Goal: Information Seeking & Learning: Learn about a topic

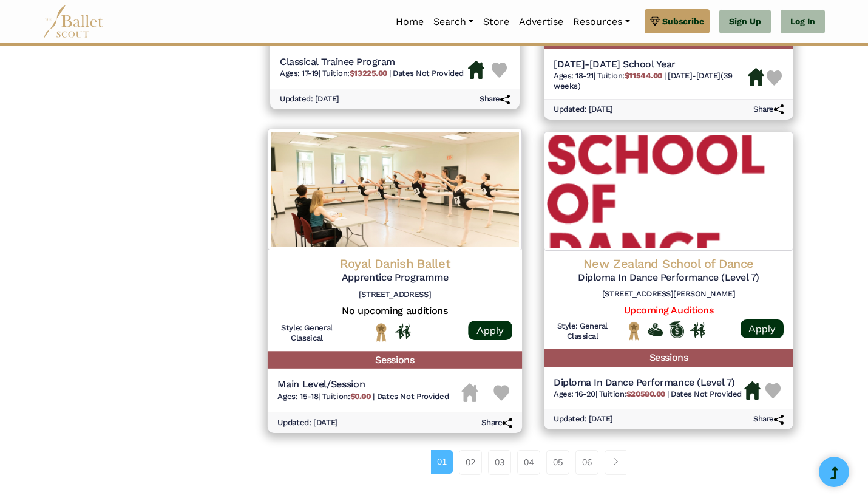
scroll to position [1492, 0]
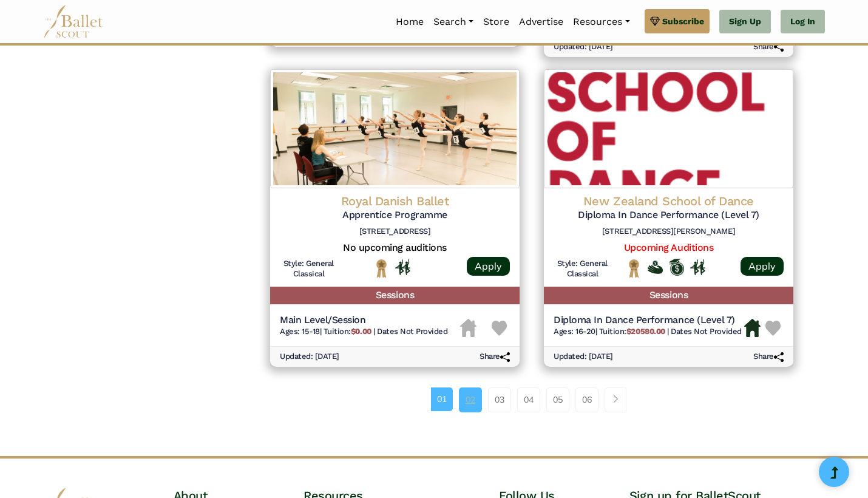
click at [471, 387] on link "02" at bounding box center [470, 399] width 23 height 24
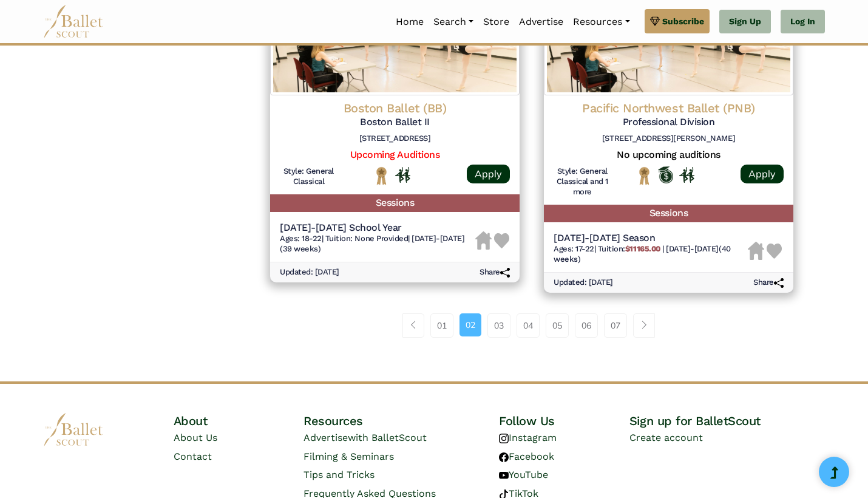
scroll to position [1611, 0]
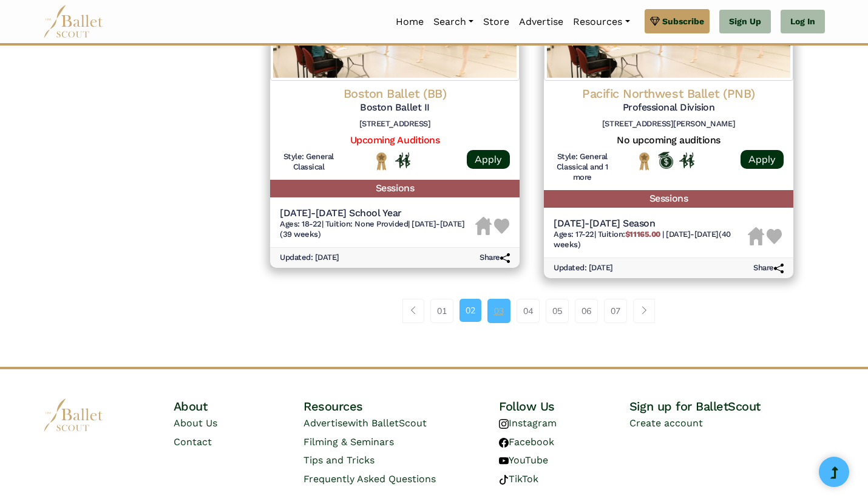
click at [501, 299] on link "03" at bounding box center [498, 311] width 23 height 24
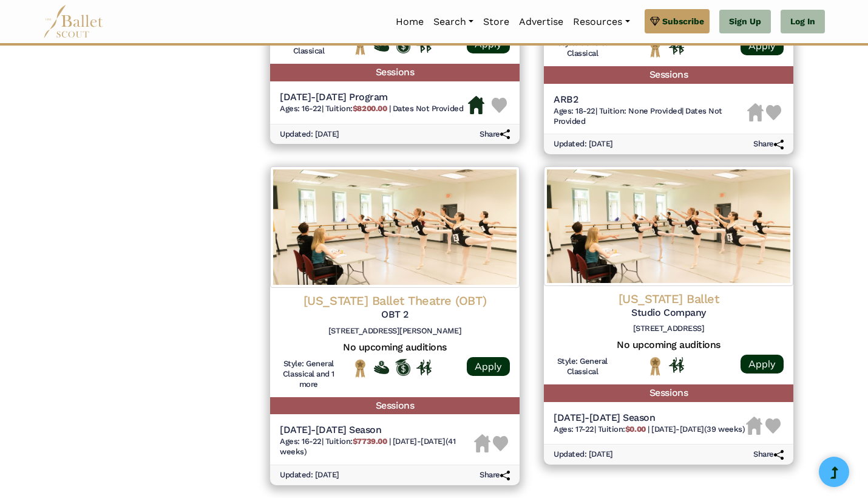
scroll to position [1472, 0]
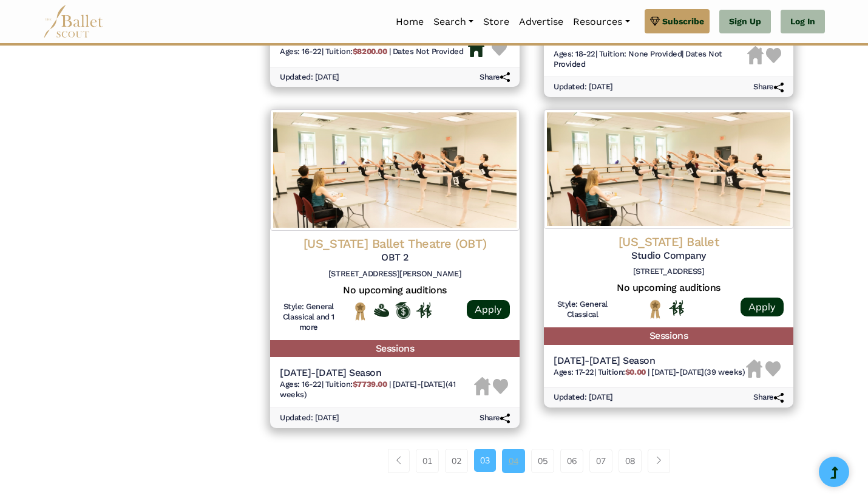
click at [519, 449] on link "04" at bounding box center [513, 461] width 23 height 24
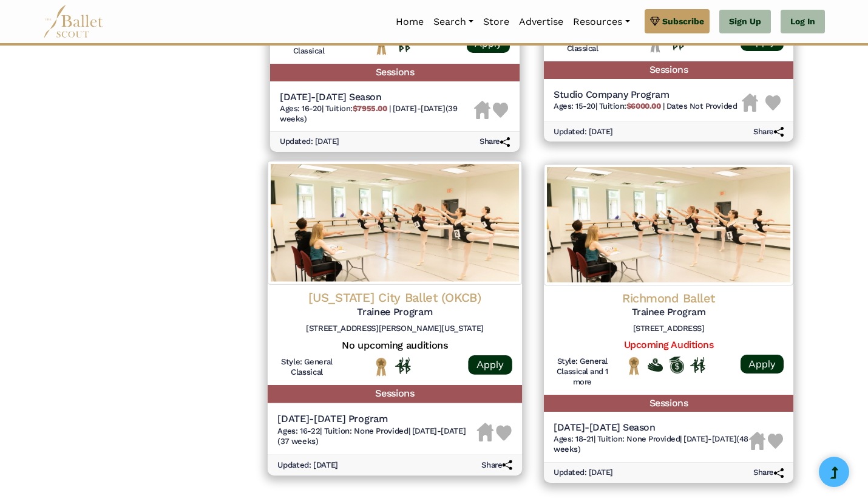
scroll to position [1428, 0]
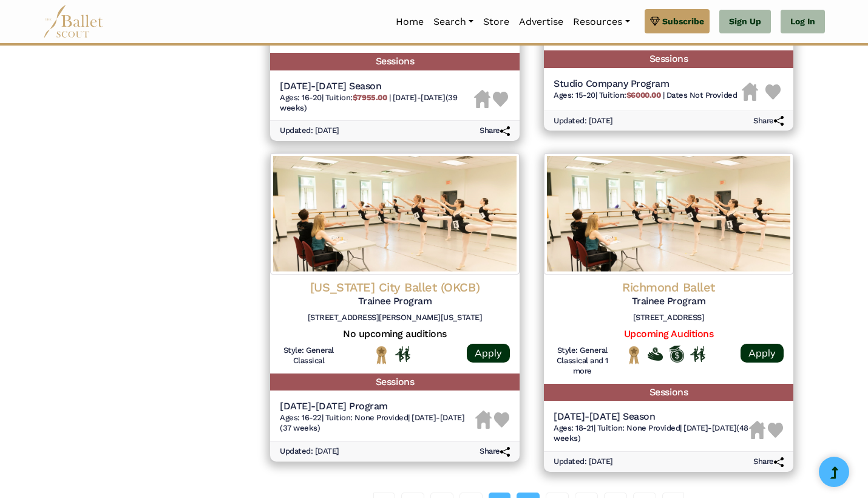
click at [523, 492] on link "05" at bounding box center [528, 504] width 23 height 24
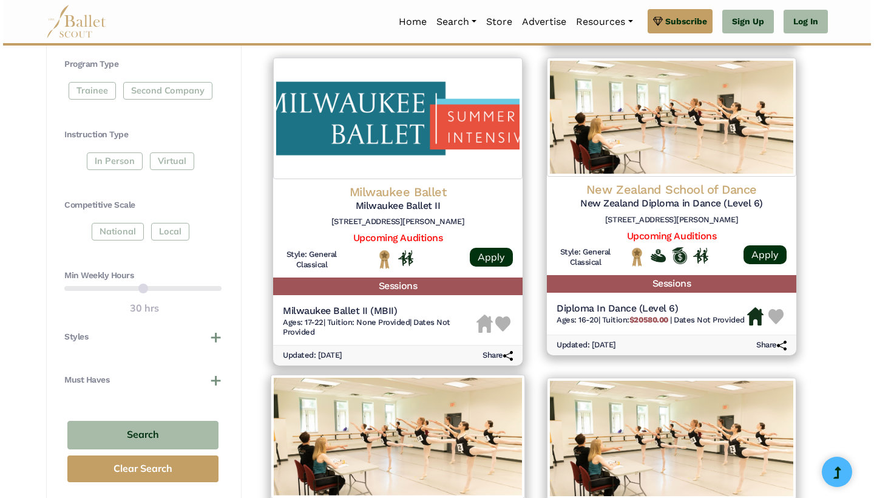
scroll to position [553, 0]
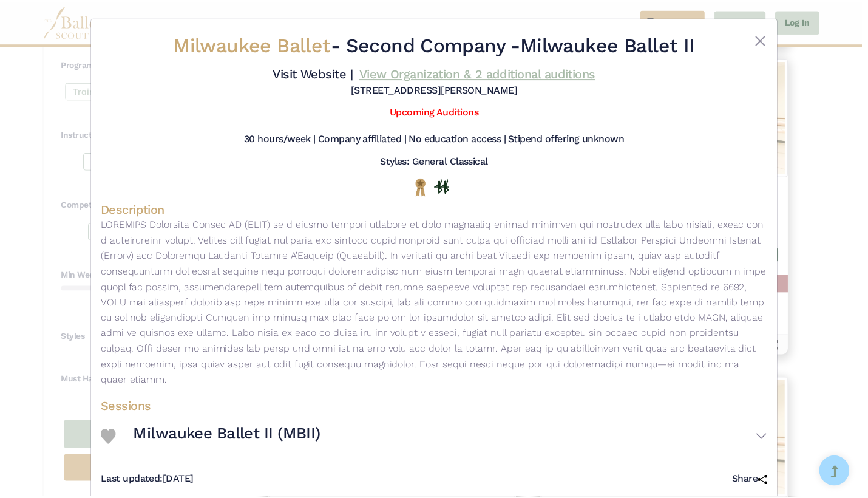
scroll to position [0, 0]
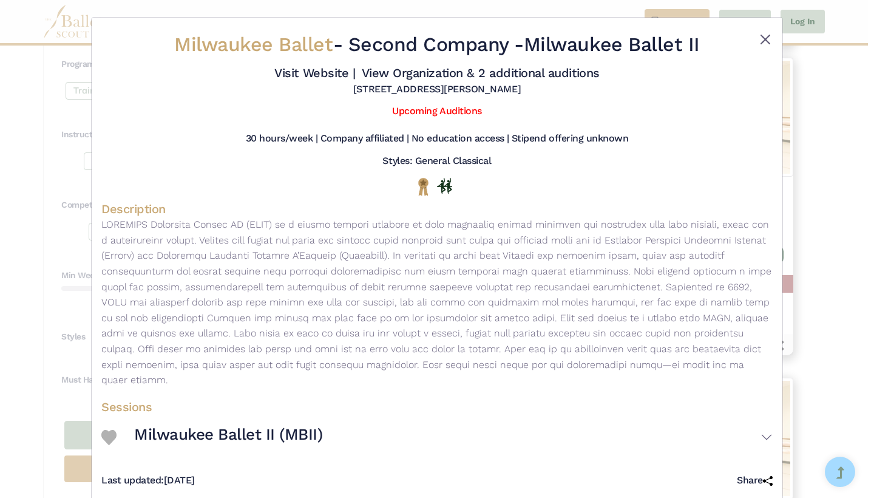
click at [762, 41] on button "Close" at bounding box center [765, 39] width 15 height 15
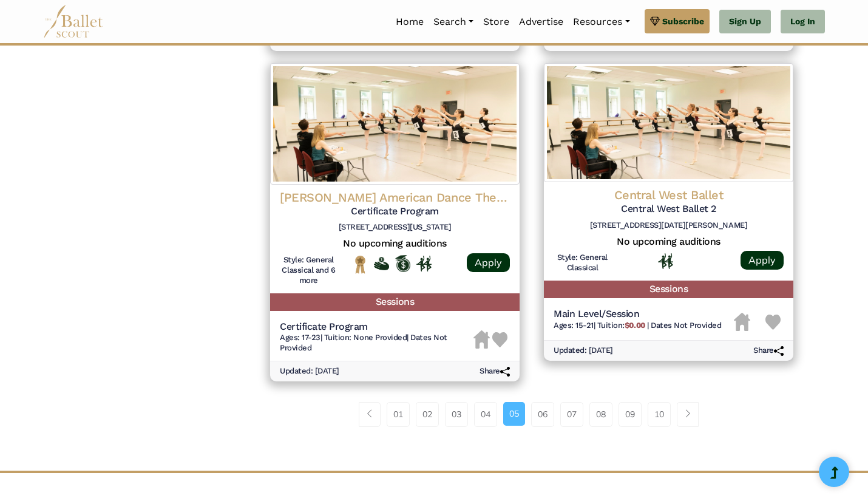
scroll to position [1556, 0]
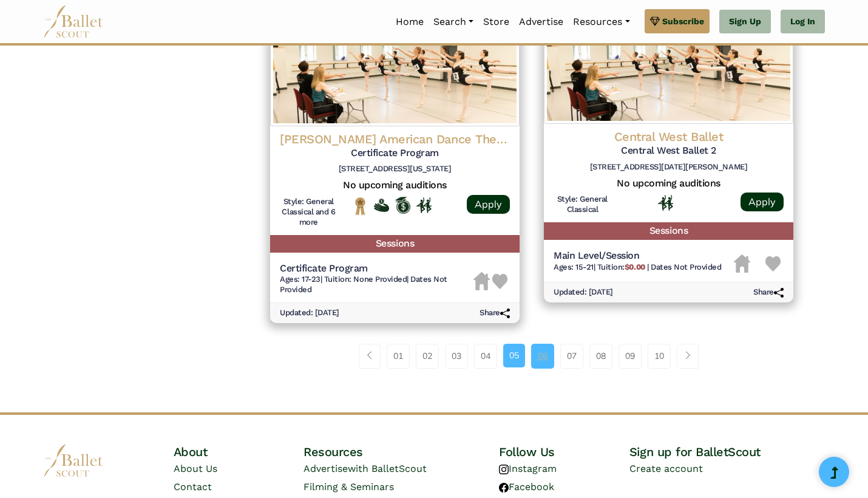
click at [541, 344] on link "06" at bounding box center [542, 356] width 23 height 24
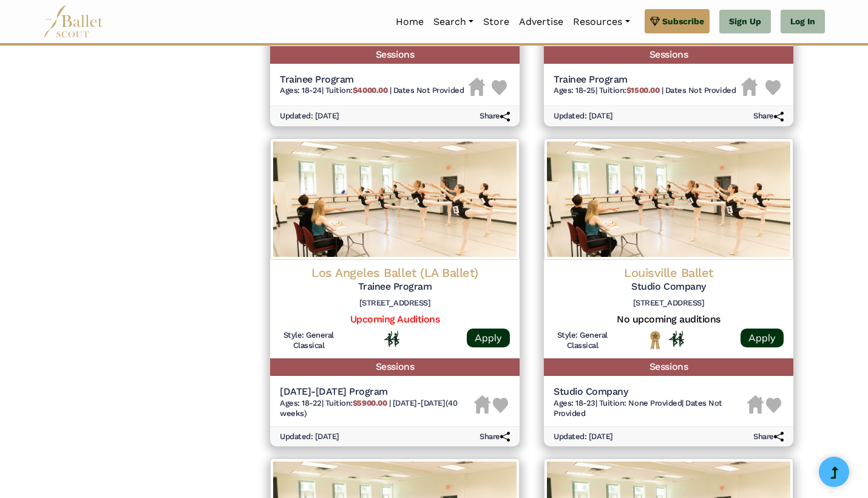
scroll to position [1114, 0]
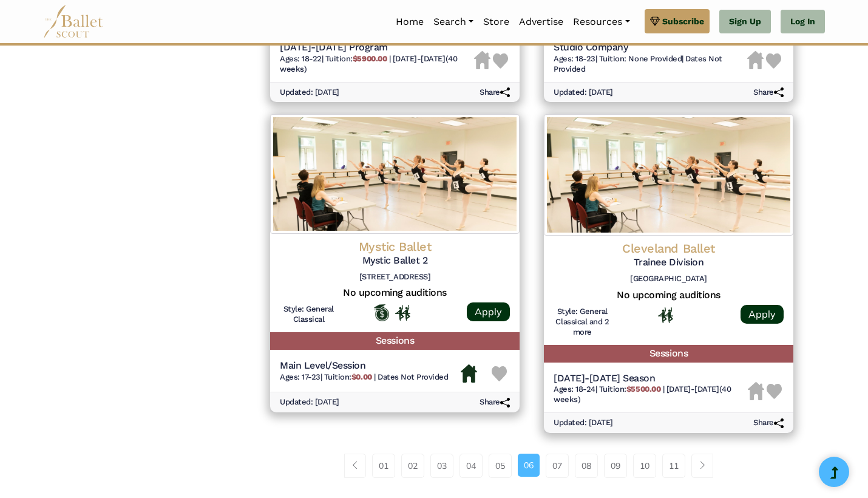
scroll to position [1467, 0]
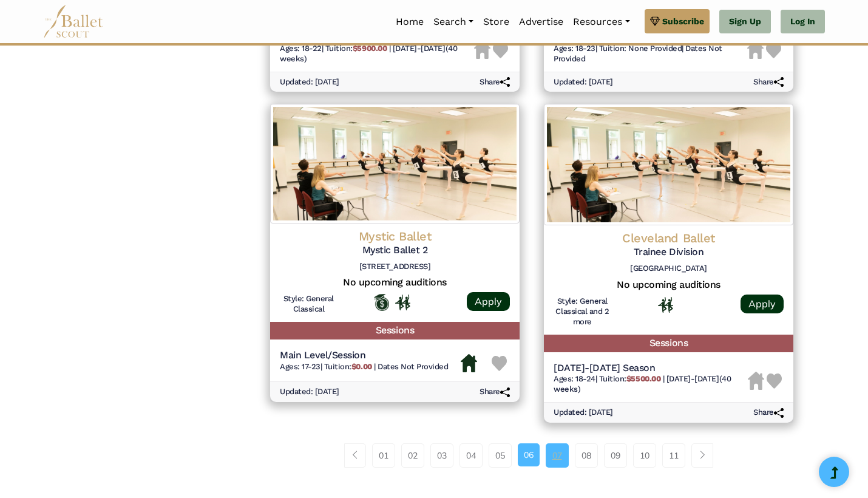
click at [550, 443] on link "07" at bounding box center [557, 455] width 23 height 24
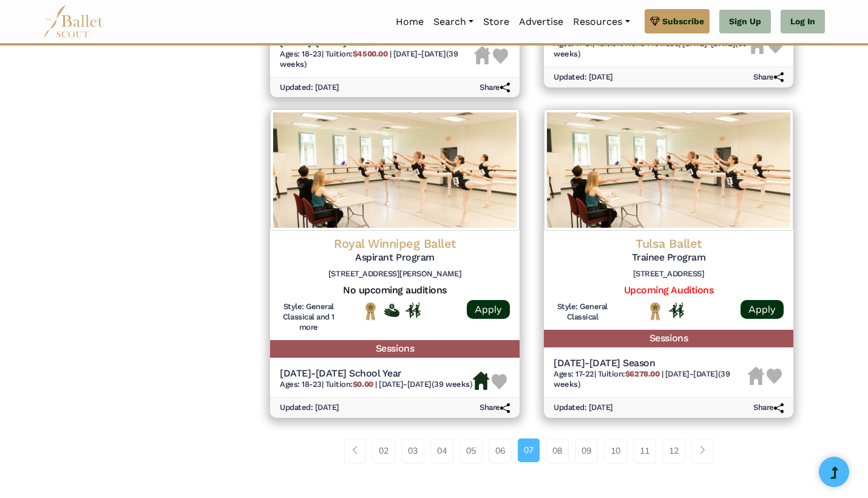
scroll to position [1481, 0]
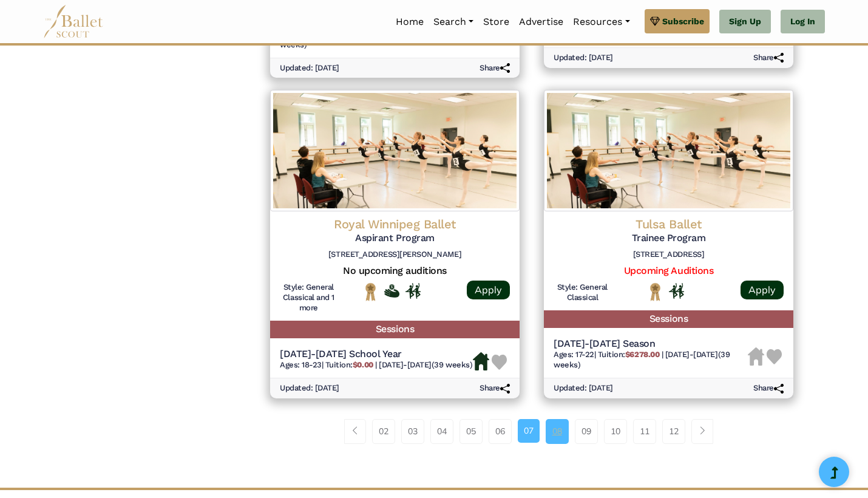
click at [557, 427] on link "08" at bounding box center [557, 431] width 23 height 24
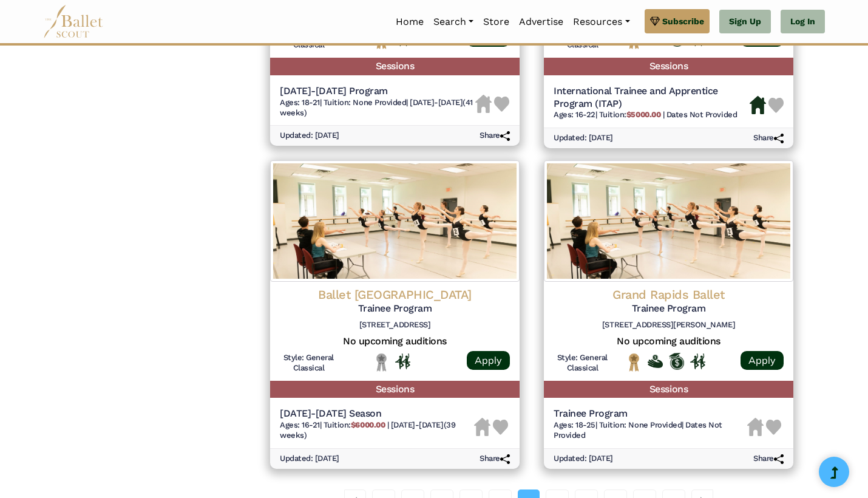
scroll to position [1443, 0]
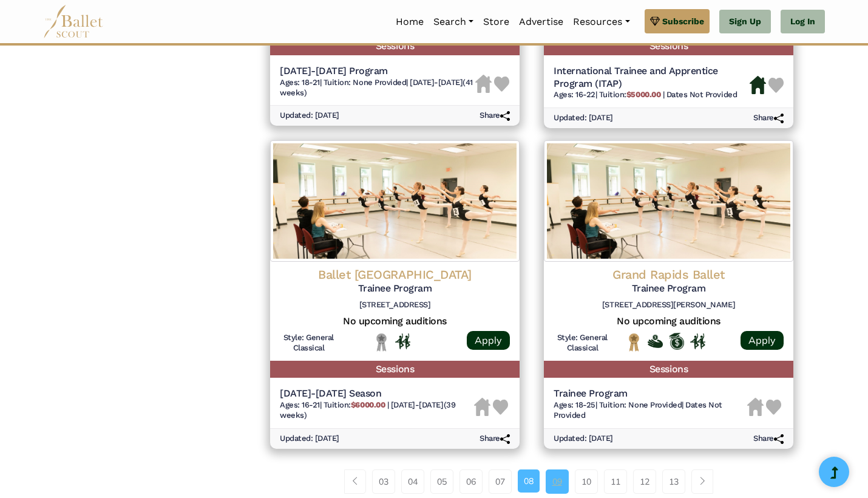
click at [559, 469] on link "09" at bounding box center [557, 481] width 23 height 24
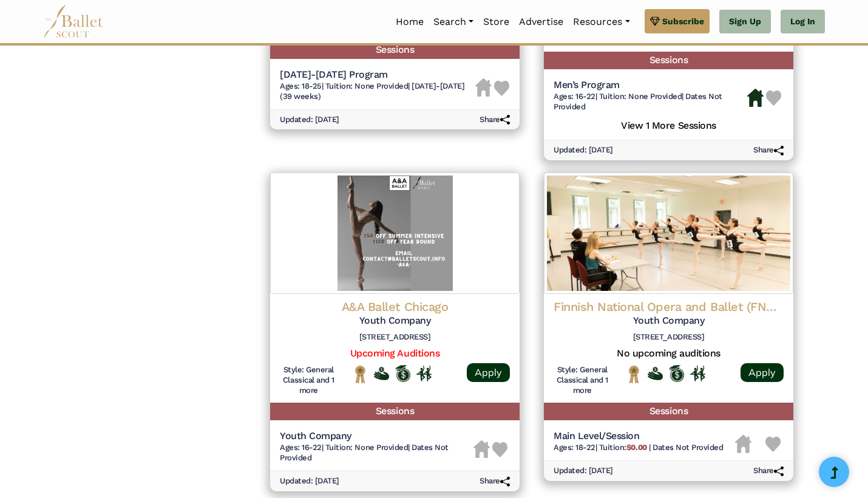
scroll to position [1463, 0]
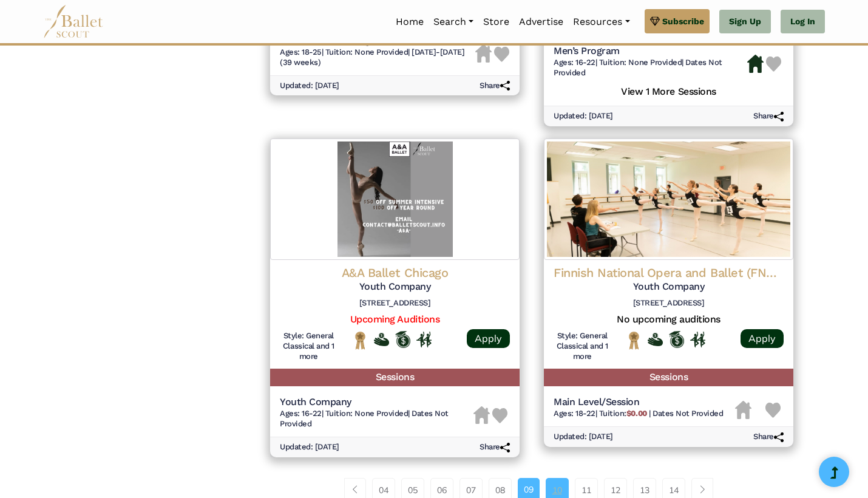
click at [555, 478] on link "10" at bounding box center [557, 490] width 23 height 24
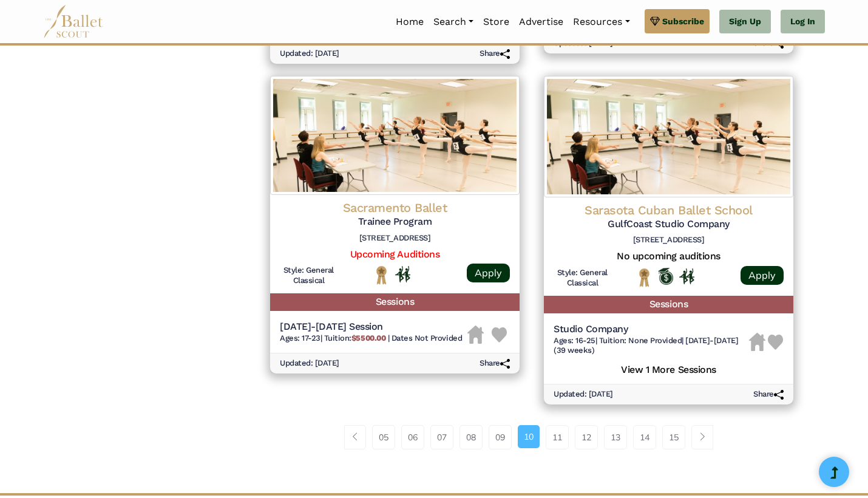
scroll to position [1511, 0]
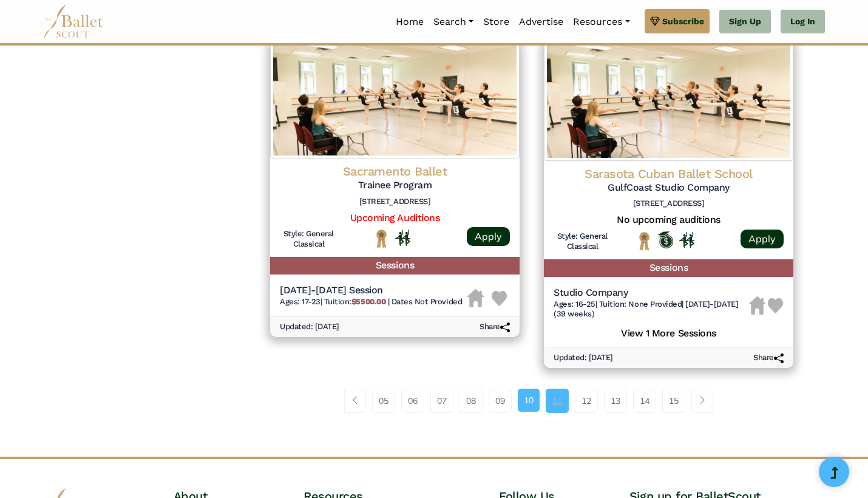
click at [558, 388] on link "11" at bounding box center [557, 400] width 23 height 24
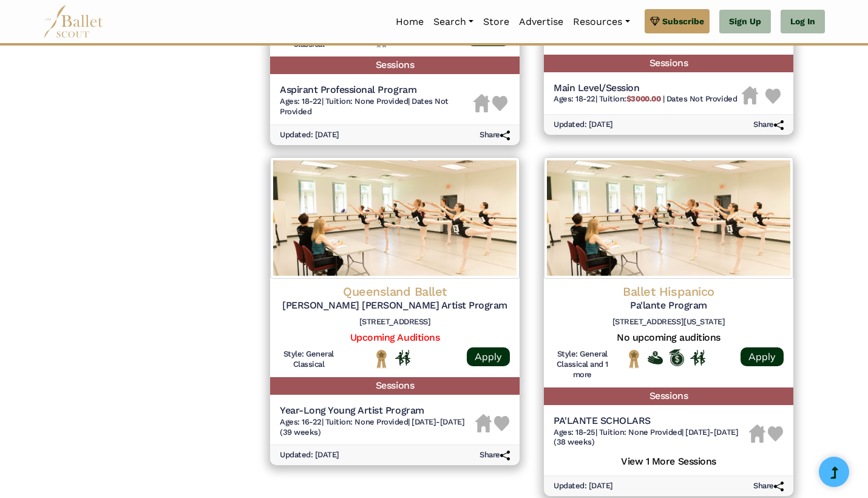
scroll to position [1429, 0]
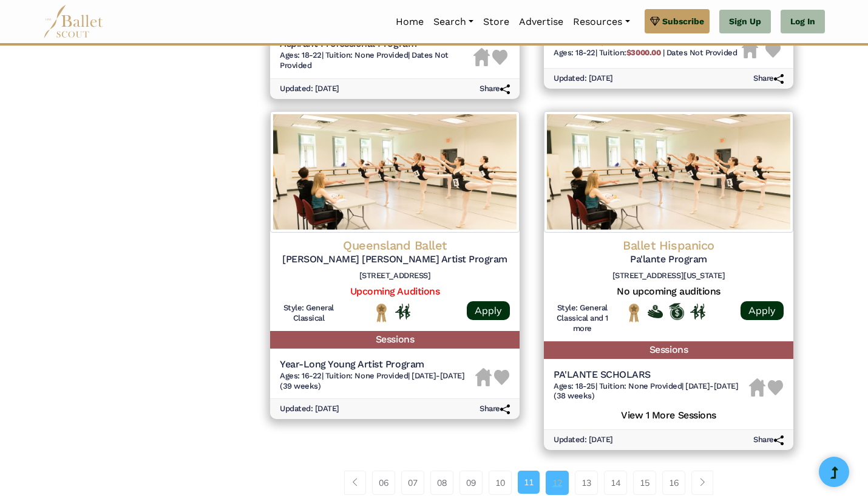
click at [557, 470] on link "12" at bounding box center [557, 482] width 23 height 24
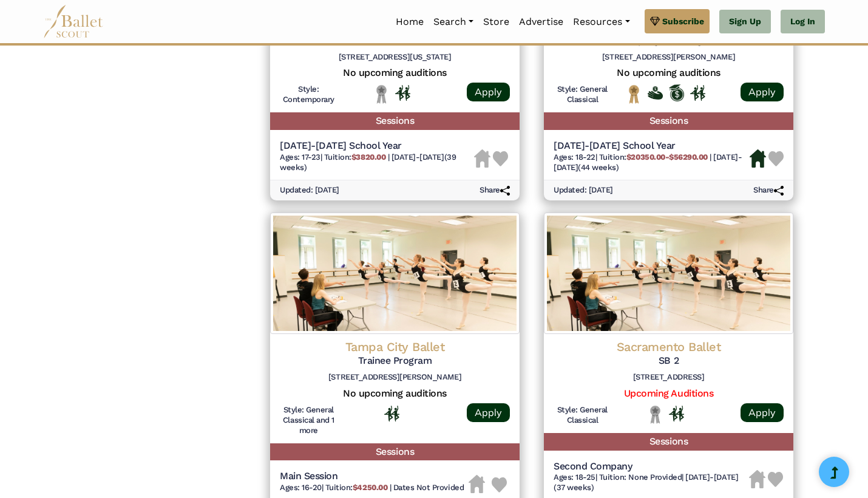
scroll to position [1620, 0]
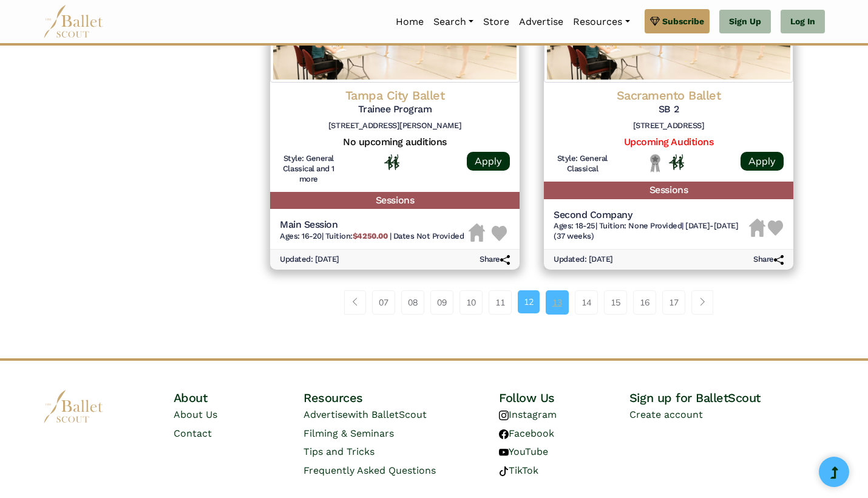
click at [559, 290] on link "13" at bounding box center [557, 302] width 23 height 24
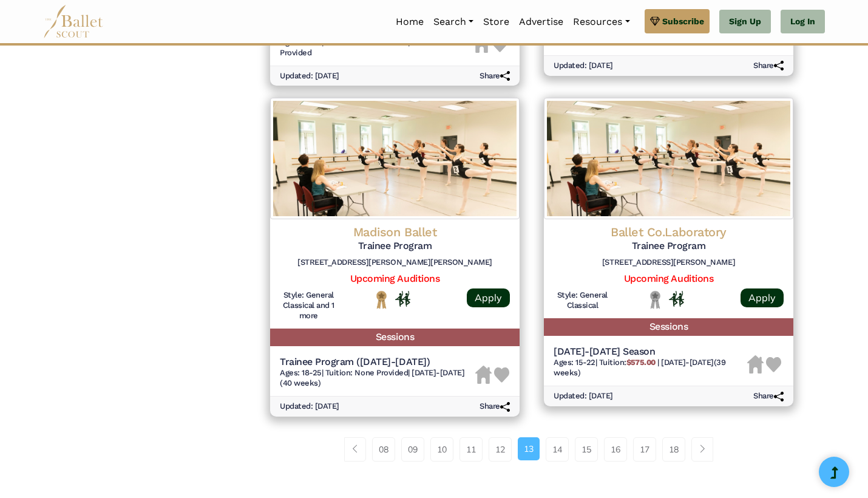
scroll to position [1498, 0]
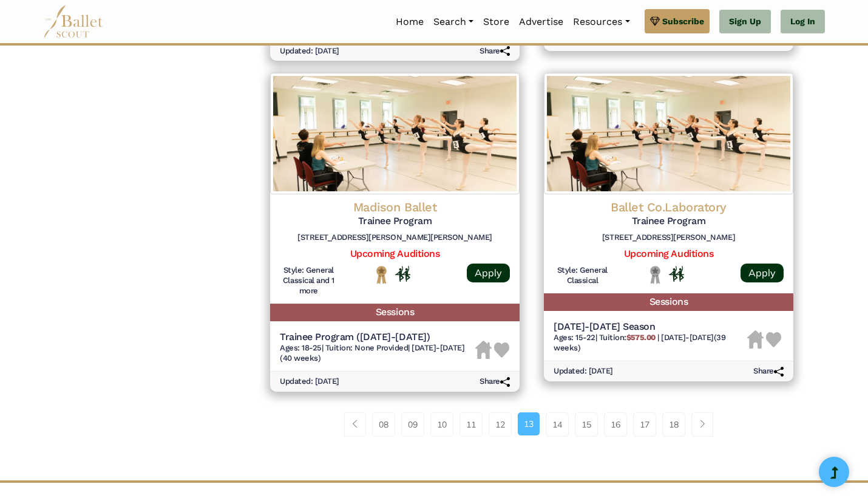
click at [544, 412] on li "13" at bounding box center [532, 424] width 28 height 24
click at [557, 412] on link "14" at bounding box center [557, 424] width 23 height 24
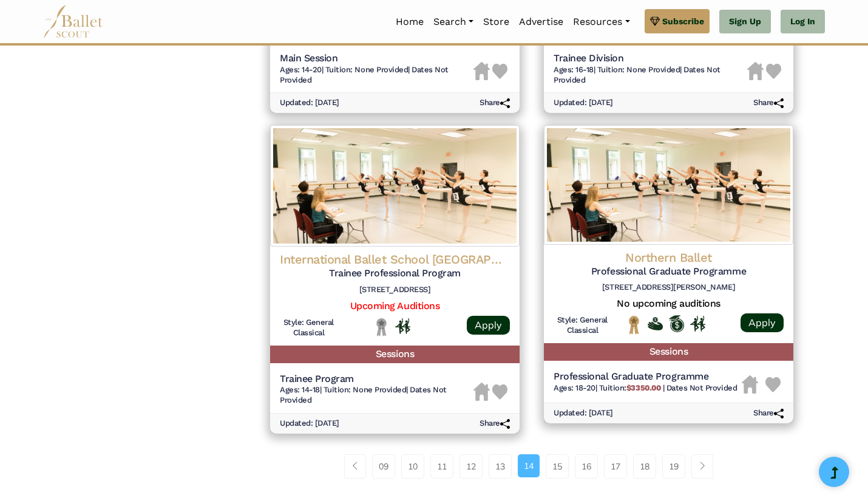
scroll to position [1498, 0]
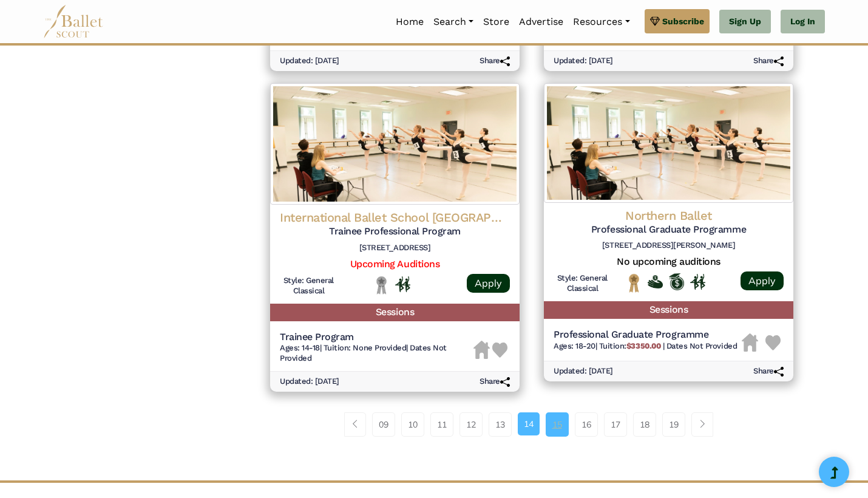
click at [554, 412] on link "15" at bounding box center [557, 424] width 23 height 24
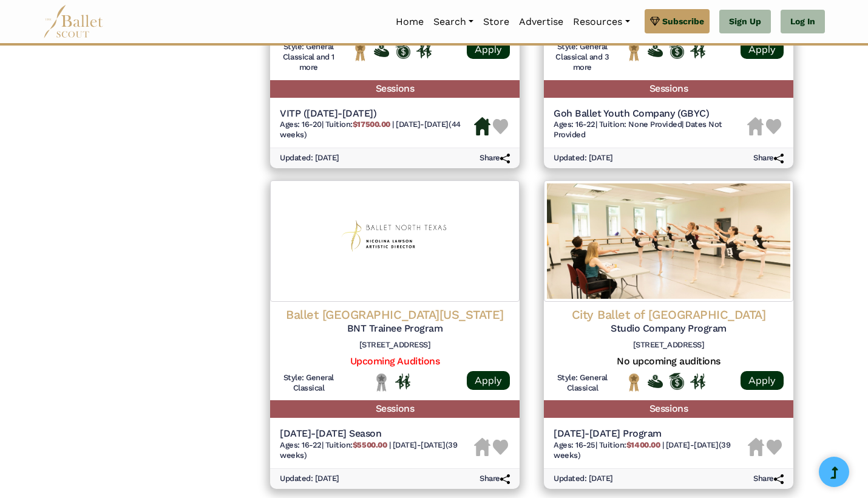
scroll to position [1510, 0]
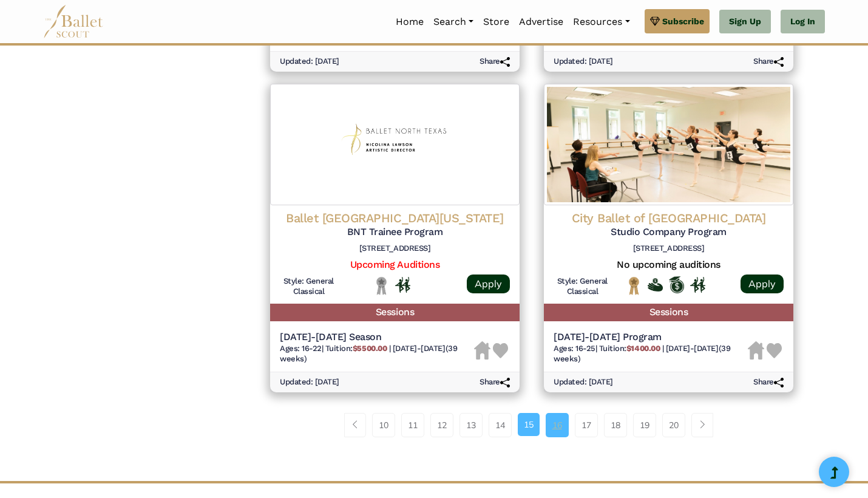
click at [550, 413] on link "16" at bounding box center [557, 425] width 23 height 24
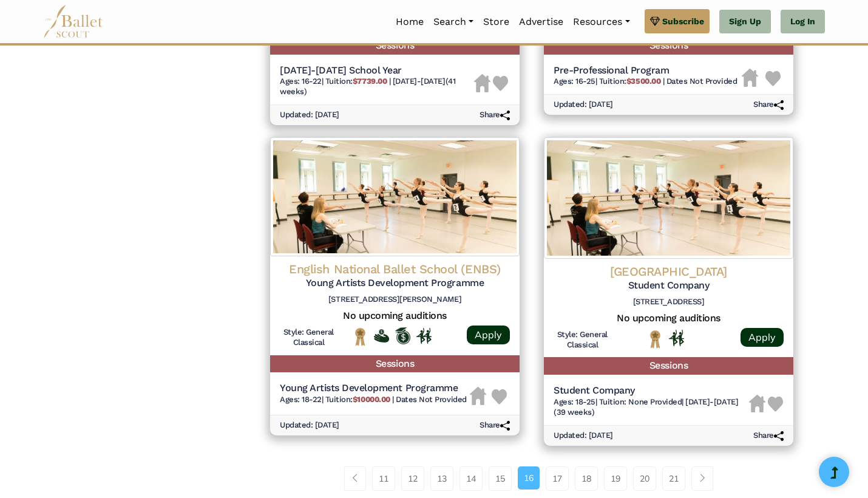
scroll to position [1551, 0]
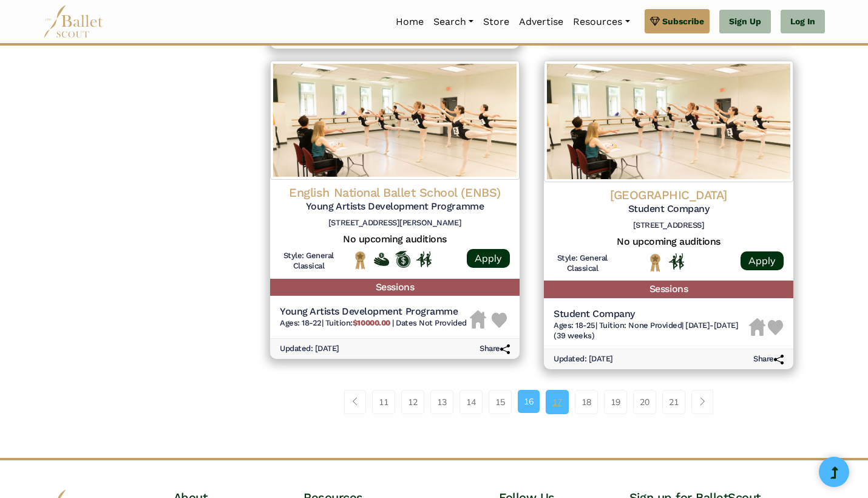
click at [552, 390] on link "17" at bounding box center [557, 402] width 23 height 24
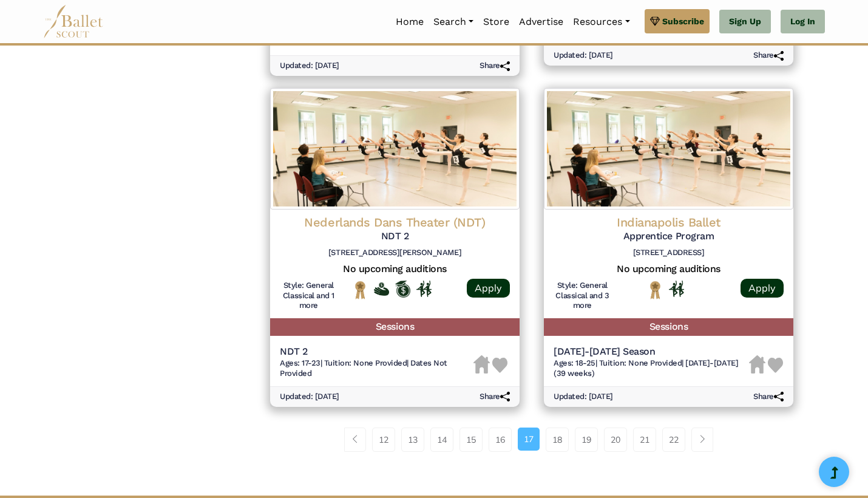
scroll to position [1536, 0]
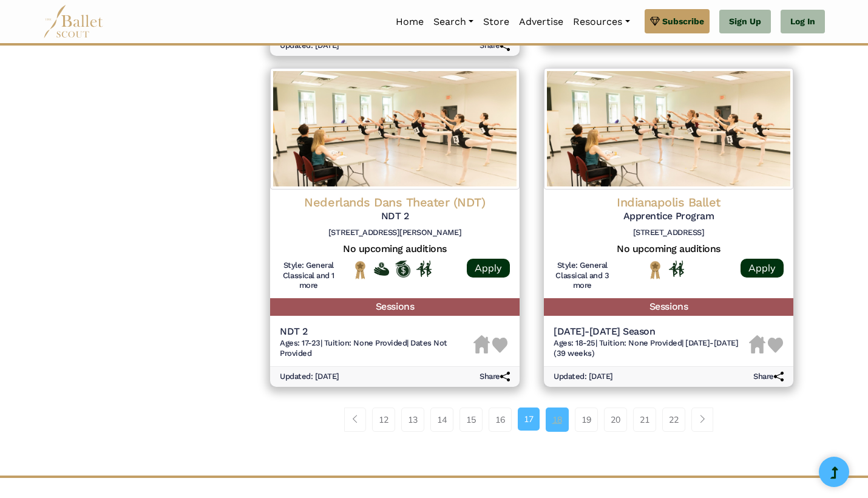
click at [553, 407] on link "18" at bounding box center [557, 419] width 23 height 24
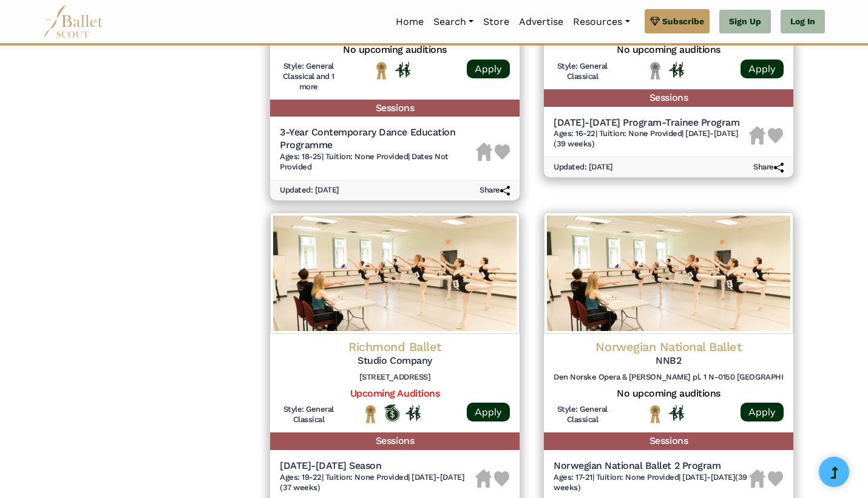
scroll to position [1605, 0]
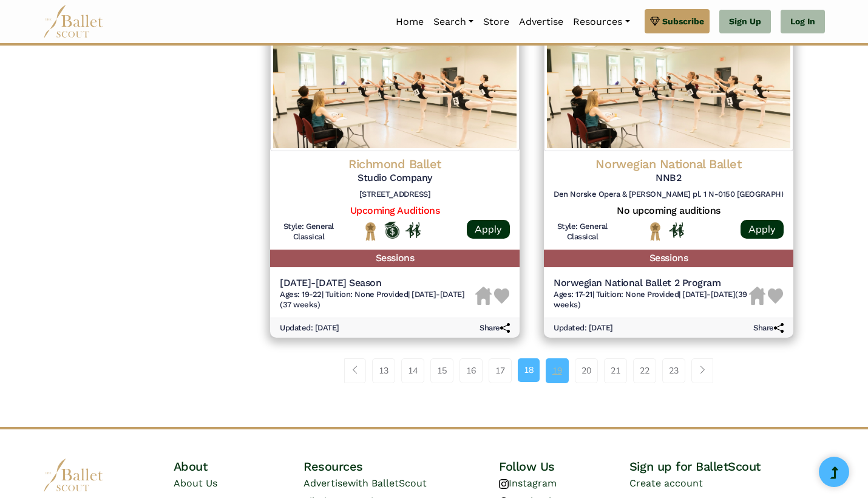
click at [553, 358] on link "19" at bounding box center [557, 370] width 23 height 24
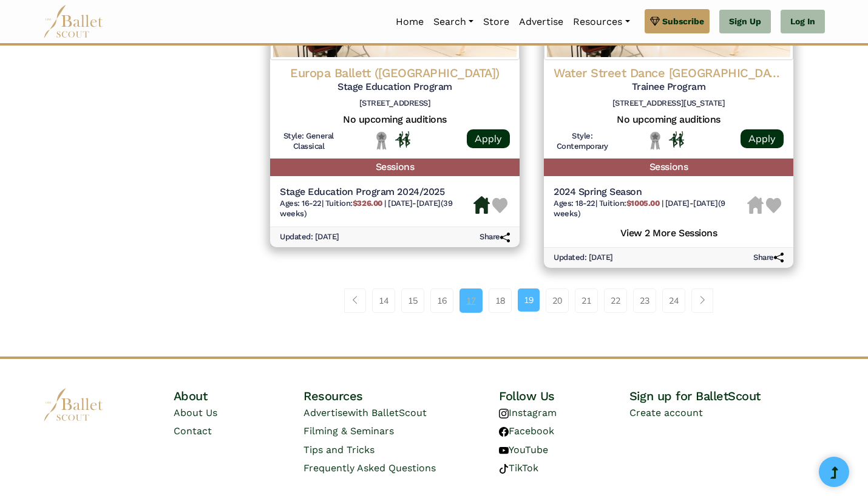
scroll to position [1673, 0]
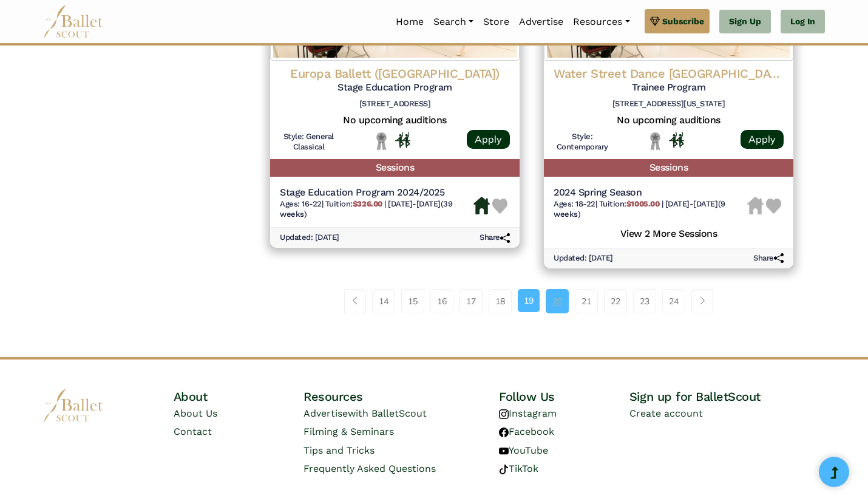
click at [558, 289] on link "20" at bounding box center [557, 301] width 23 height 24
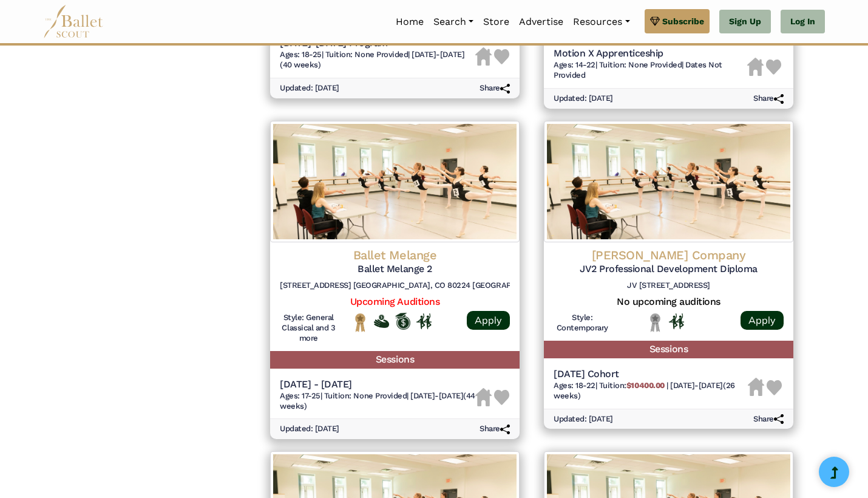
scroll to position [1431, 0]
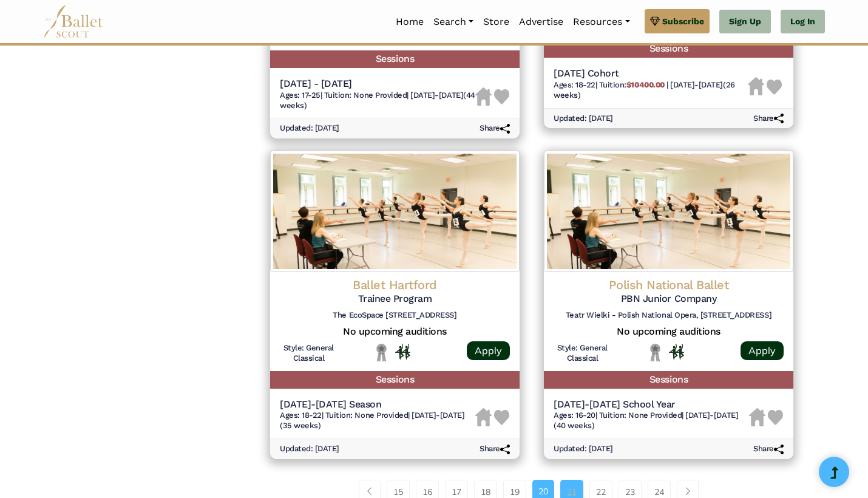
click at [573, 479] on link "21" at bounding box center [571, 491] width 23 height 24
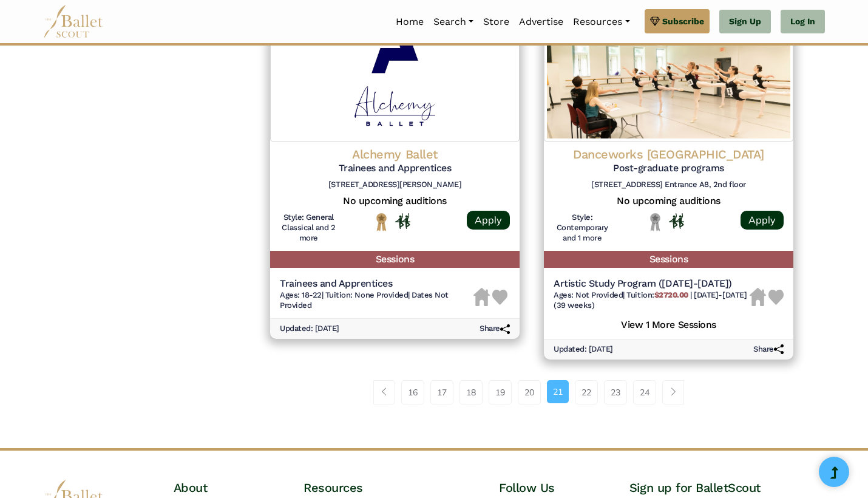
scroll to position [1645, 0]
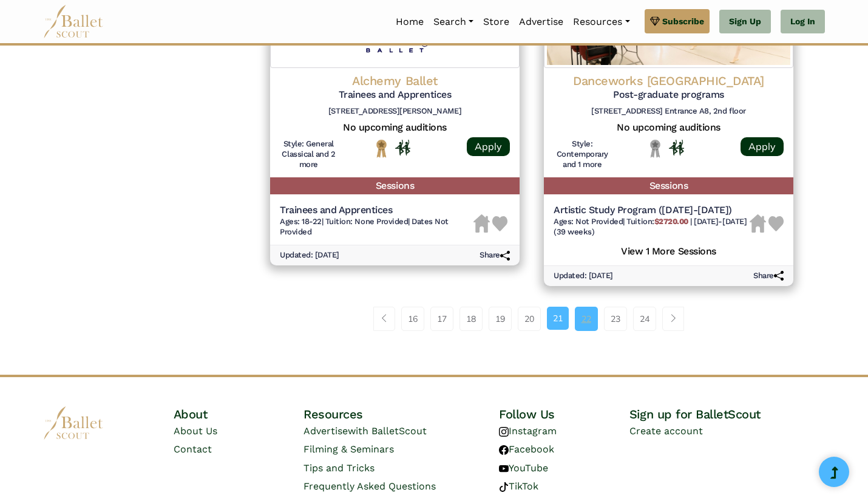
click at [587, 307] on link "22" at bounding box center [586, 319] width 23 height 24
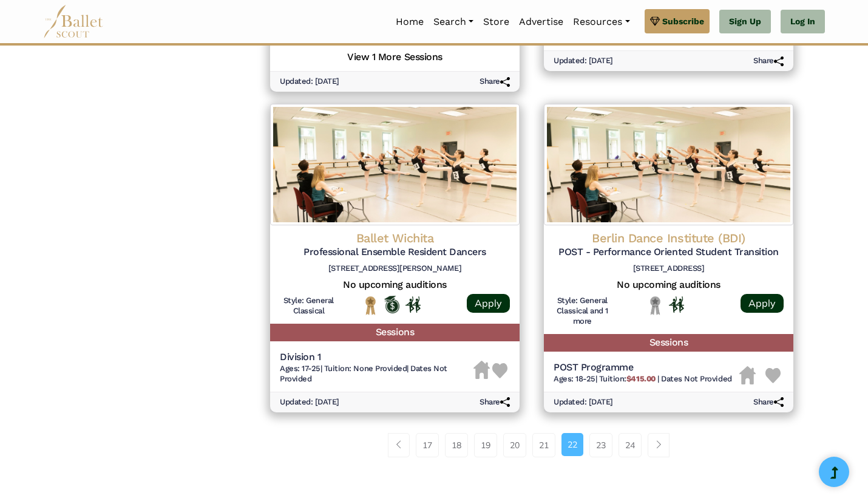
scroll to position [1566, 0]
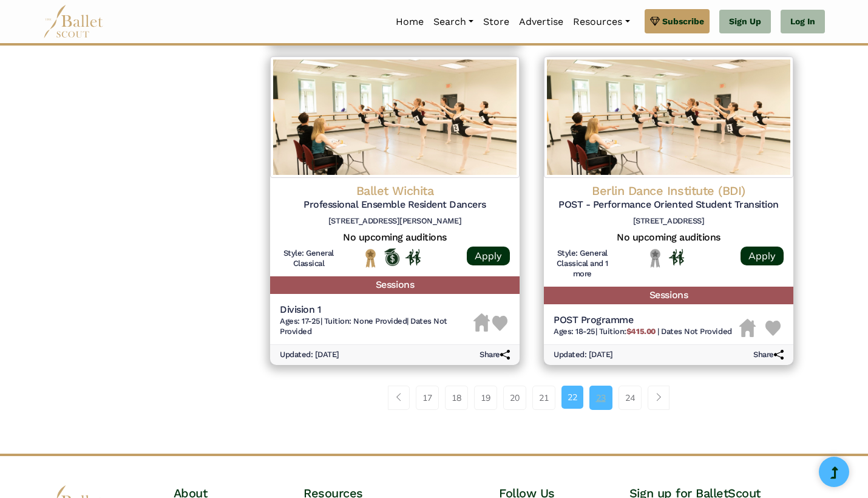
click at [601, 385] on link "23" at bounding box center [600, 397] width 23 height 24
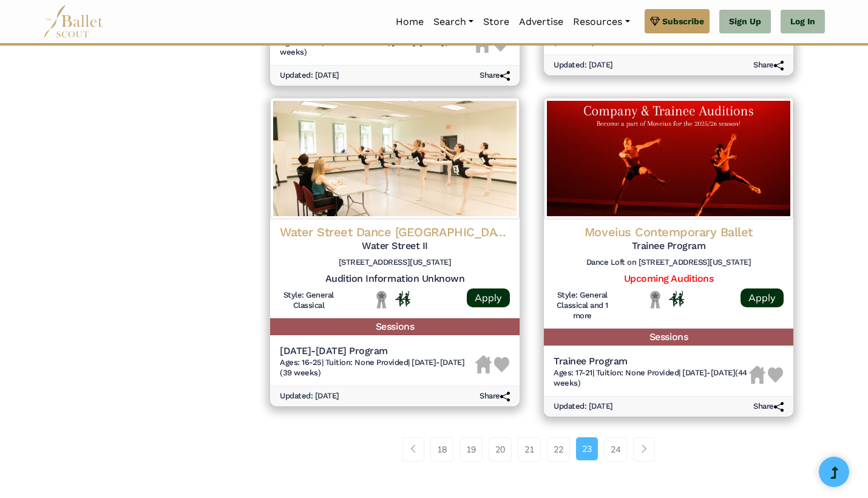
scroll to position [1504, 0]
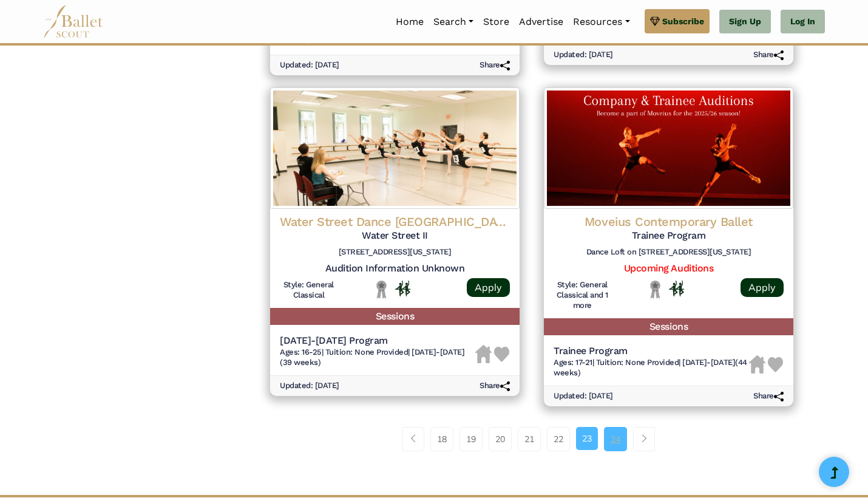
click at [617, 427] on link "24" at bounding box center [615, 439] width 23 height 24
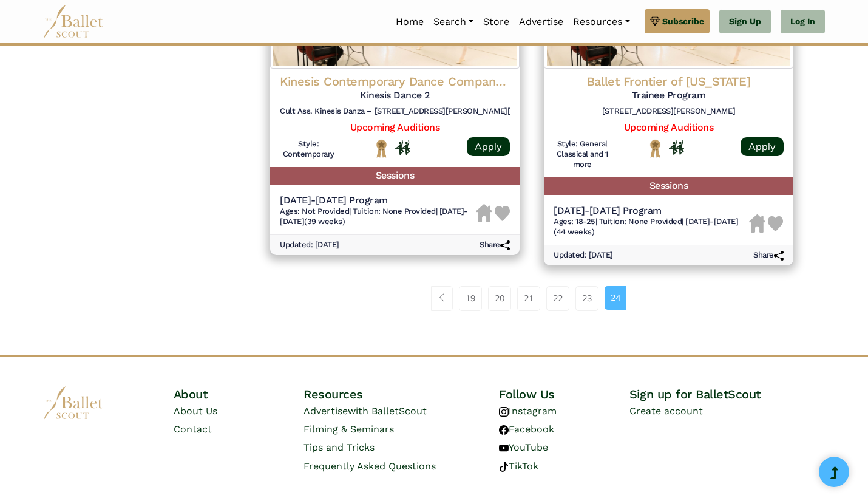
scroll to position [1613, 0]
